Goal: Task Accomplishment & Management: Manage account settings

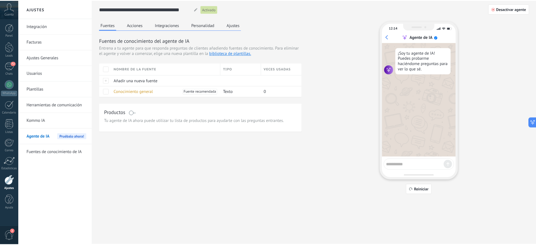
scroll to position [8, 0]
click at [12, 65] on span "72" at bounding box center [13, 63] width 5 height 5
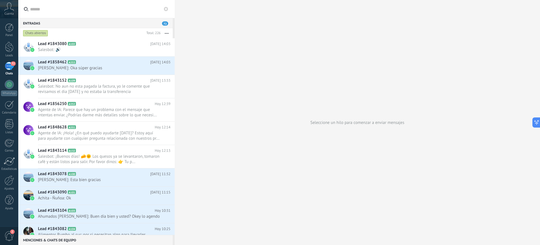
click at [6, 66] on div "72" at bounding box center [9, 66] width 9 height 8
click at [9, 124] on div at bounding box center [9, 124] width 8 height 10
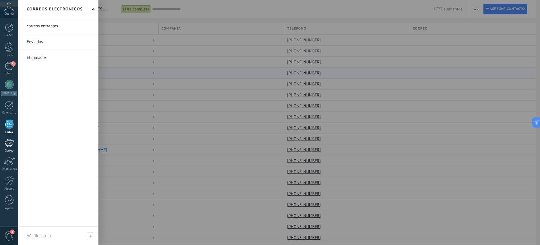
click at [9, 142] on div at bounding box center [9, 143] width 9 height 8
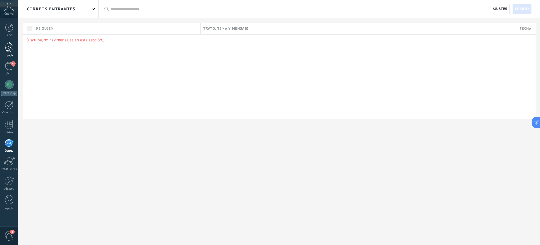
click at [7, 52] on link "Leads" at bounding box center [9, 50] width 18 height 16
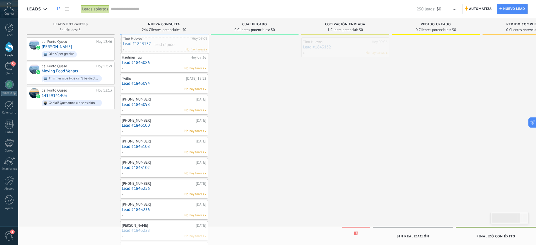
drag, startPoint x: 371, startPoint y: 46, endPoint x: 191, endPoint y: 42, distance: 180.1
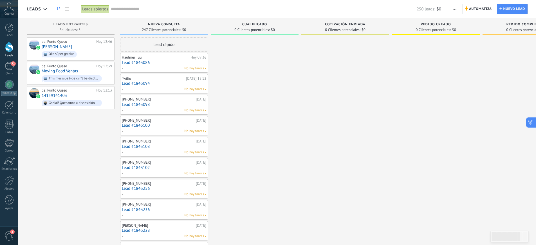
click at [530, 123] on icon at bounding box center [531, 123] width 6 height 6
type textarea "**********"
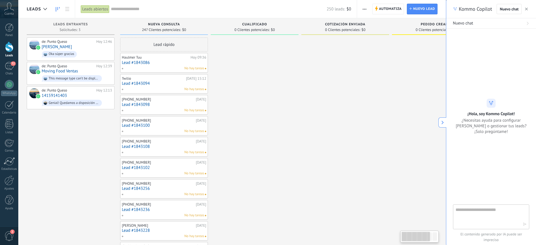
scroll to position [17, 0]
click at [76, 71] on link "Moving Food Ventas" at bounding box center [60, 71] width 36 height 5
click at [59, 70] on link "Moving Food Ventas" at bounding box center [60, 71] width 36 height 5
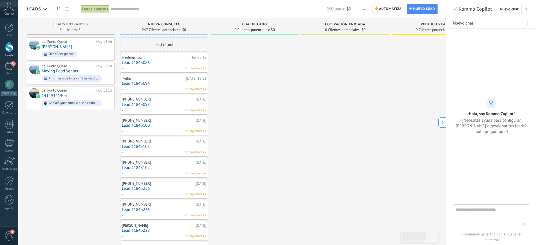
click at [442, 122] on icon at bounding box center [443, 122] width 4 height 4
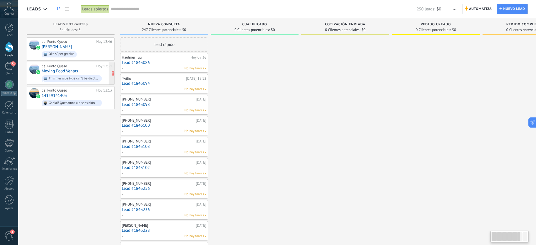
click at [48, 72] on link "Moving Food Ventas" at bounding box center [60, 71] width 36 height 5
click at [49, 71] on link "Moving Food Ventas" at bounding box center [60, 71] width 36 height 5
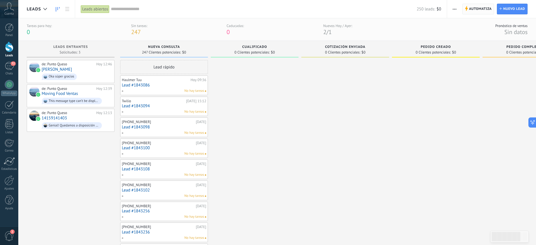
click at [476, 10] on span "Automatiza" at bounding box center [480, 9] width 23 height 10
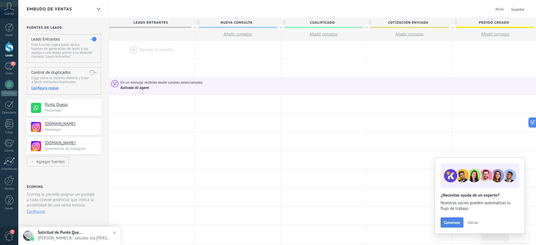
click at [457, 220] on span "Comenzar" at bounding box center [452, 222] width 17 height 4
click at [64, 124] on h4 "[DOMAIN_NAME]" at bounding box center [69, 124] width 48 height 6
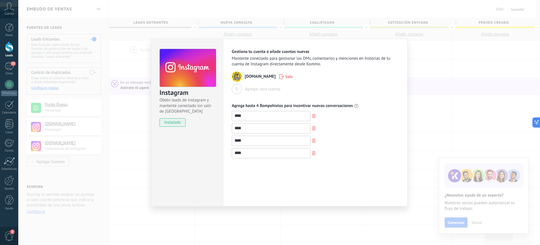
click at [313, 115] on icon "button" at bounding box center [314, 116] width 4 height 4
click at [313, 118] on button "button" at bounding box center [314, 116] width 6 height 8
click at [314, 125] on button "button" at bounding box center [314, 129] width 6 height 8
click at [407, 79] on div "Gestiona tu cuenta o añade cuentas nuevas Mantente conectado para gestionar los…" at bounding box center [315, 122] width 185 height 167
click at [130, 147] on div "Instagram Obtén leads de Instagram y mantente conectado sin salir de Kommo inst…" at bounding box center [279, 122] width 522 height 245
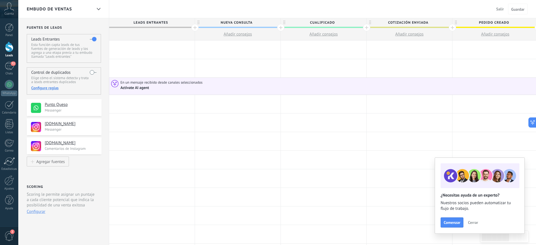
click at [141, 82] on span "En un mensaje recibido desde canales seleccionados" at bounding box center [161, 82] width 83 height 5
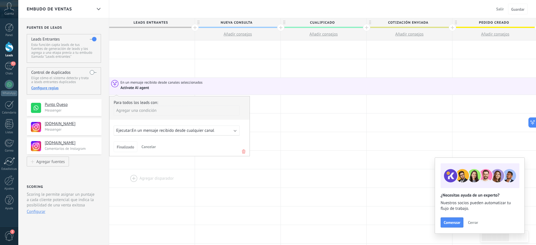
click at [158, 176] on div at bounding box center [152, 178] width 86 height 18
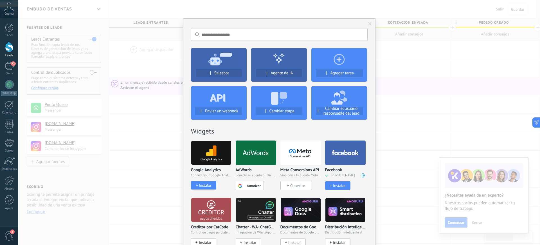
click at [294, 186] on span "Conectar" at bounding box center [297, 185] width 15 height 5
click at [134, 164] on div "No hay resultados Salesbot Agente de IA Agregar tarea Enviar un webhook Cambiar…" at bounding box center [279, 122] width 522 height 245
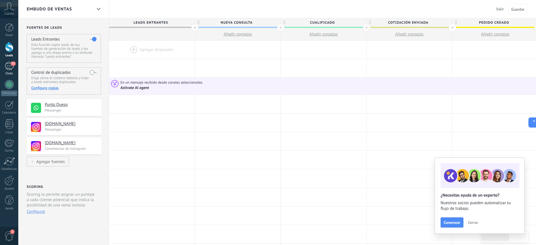
click at [7, 64] on div "72" at bounding box center [9, 66] width 9 height 8
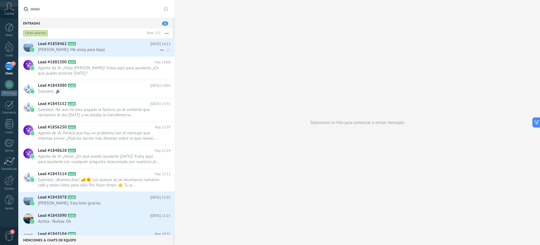
click at [57, 46] on span "Lead #1858462" at bounding box center [52, 44] width 29 height 6
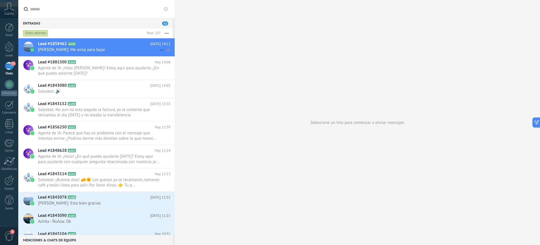
click at [52, 48] on span "[PERSON_NAME]: Me avisa para bajar" at bounding box center [99, 49] width 122 height 5
click at [12, 71] on link "72 Chats" at bounding box center [9, 69] width 18 height 14
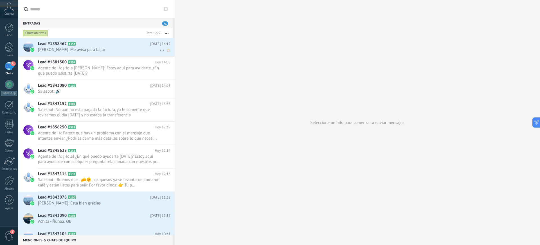
click at [58, 44] on span "Lead #1858462" at bounding box center [52, 44] width 29 height 6
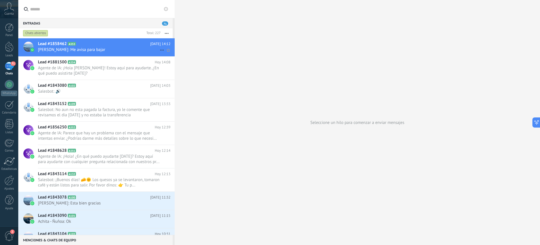
click at [49, 49] on span "[PERSON_NAME]: Me avisa para bajar" at bounding box center [99, 49] width 122 height 5
click at [160, 50] on icon at bounding box center [162, 50] width 7 height 7
click at [230, 95] on div at bounding box center [270, 122] width 540 height 245
click at [122, 32] on div "Chats abiertos" at bounding box center [83, 33] width 122 height 10
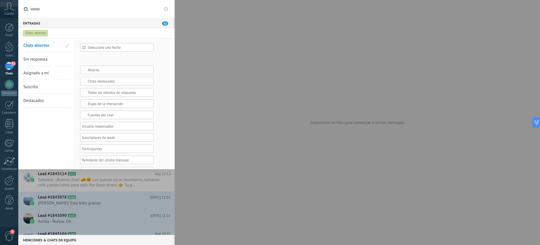
click at [28, 59] on span "Sin respuesta" at bounding box center [35, 59] width 24 height 5
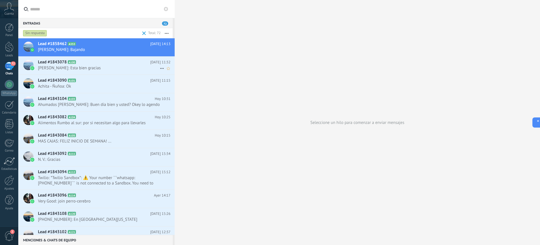
click at [52, 66] on span "[PERSON_NAME]: Esta bien gracias" at bounding box center [99, 67] width 122 height 5
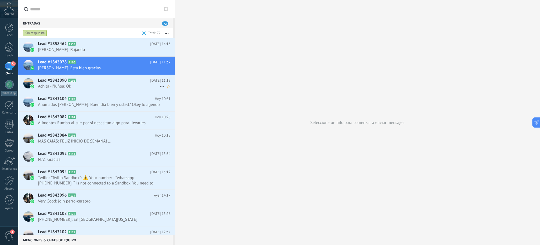
click at [54, 79] on span "Lead #1843090" at bounding box center [52, 81] width 29 height 6
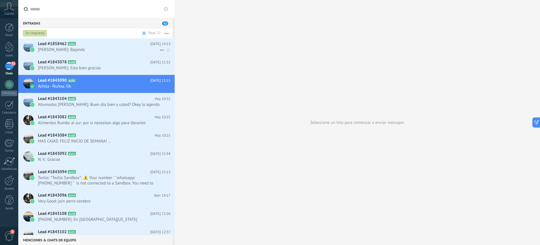
click at [52, 47] on span "[PERSON_NAME]: Bajando" at bounding box center [99, 49] width 122 height 5
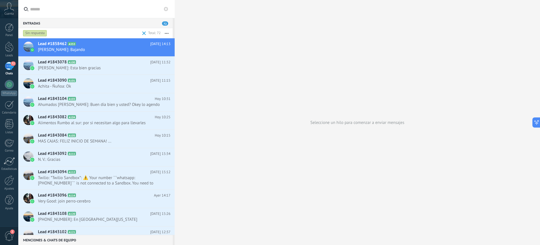
click at [167, 10] on icon at bounding box center [166, 9] width 5 height 5
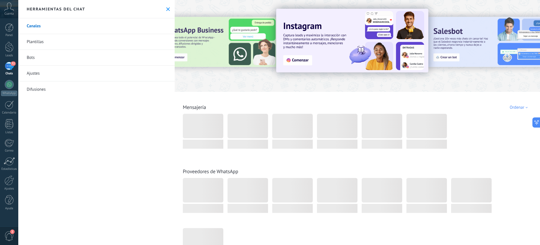
click at [167, 10] on use at bounding box center [168, 9] width 4 height 4
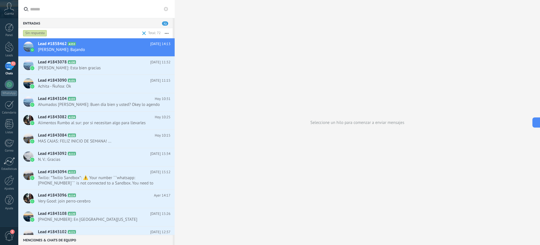
click at [227, 33] on div "Seleccione un hilo para comenzar a enviar mensajes" at bounding box center [358, 122] width 366 height 245
click at [78, 67] on span "[PERSON_NAME]: Esta bien gracias" at bounding box center [99, 67] width 122 height 5
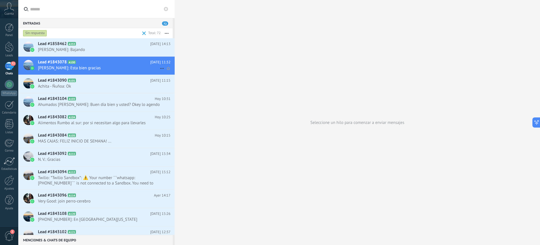
click at [78, 67] on span "[PERSON_NAME]: Esta bien gracias" at bounding box center [99, 67] width 122 height 5
click at [125, 48] on span "[PERSON_NAME]: Bajando" at bounding box center [99, 49] width 122 height 5
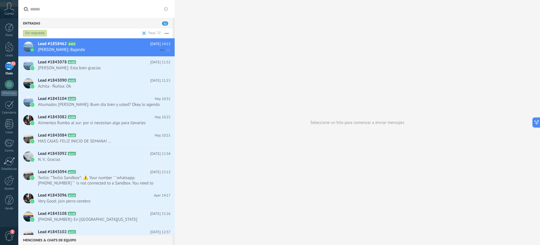
click at [99, 55] on div "Lead #1858462 A353 [DATE] 14:13 [PERSON_NAME]: Bajando" at bounding box center [106, 47] width 137 height 18
click at [93, 23] on div "Entradas 72" at bounding box center [95, 23] width 154 height 10
click at [36, 22] on div "Entradas 72" at bounding box center [95, 23] width 154 height 10
